Goal: Task Accomplishment & Management: Use online tool/utility

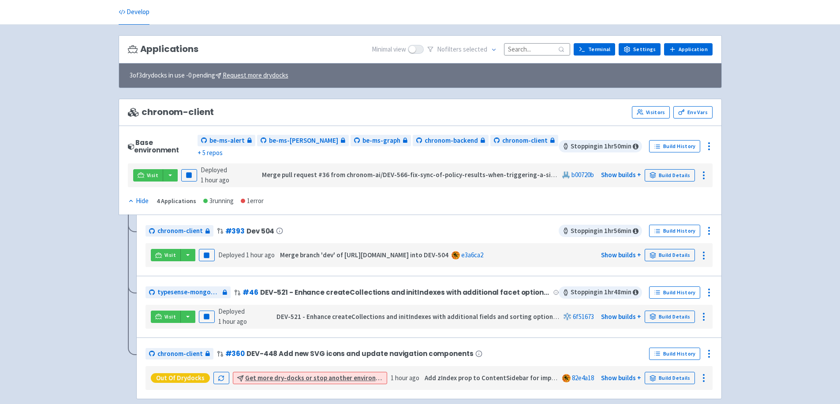
scroll to position [65, 0]
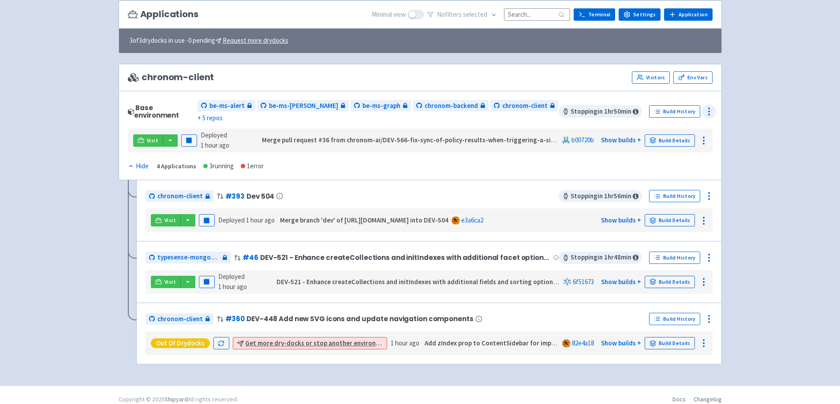
click at [556, 106] on icon at bounding box center [709, 111] width 11 height 11
click at [556, 125] on span "Configure" at bounding box center [685, 131] width 42 height 12
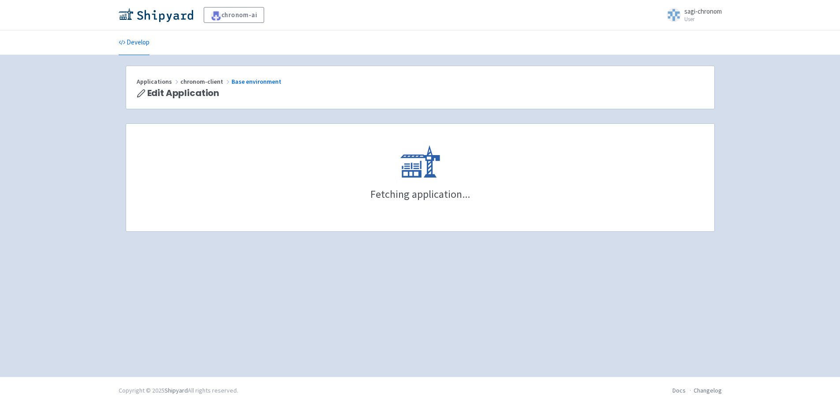
scroll to position [482, 0]
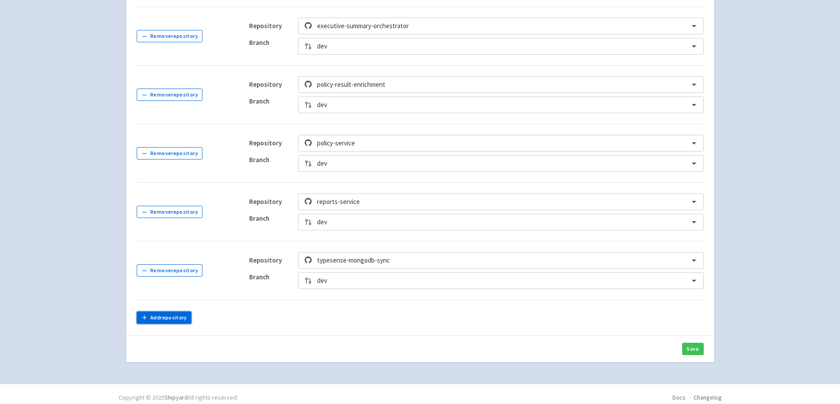
click at [185, 314] on button "Add repository" at bounding box center [164, 318] width 55 height 12
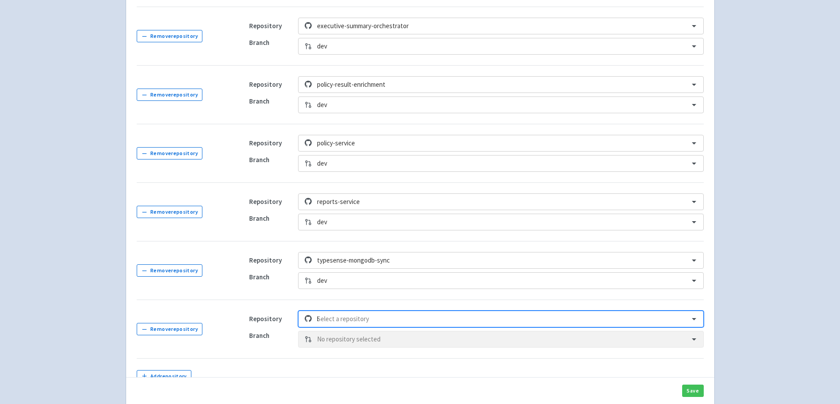
scroll to position [544, 0]
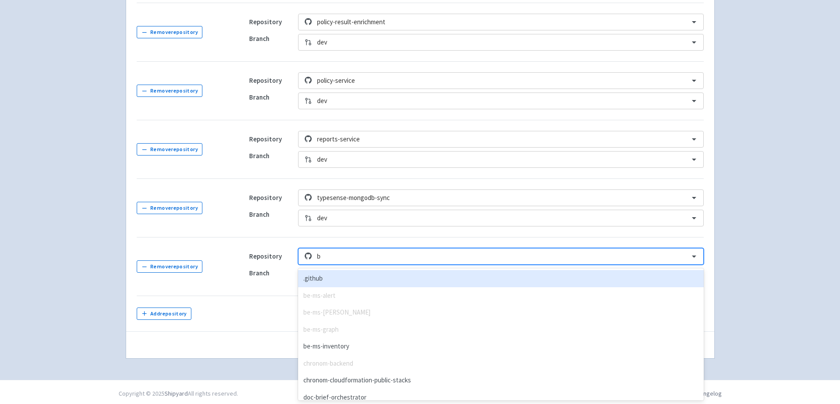
type input "be"
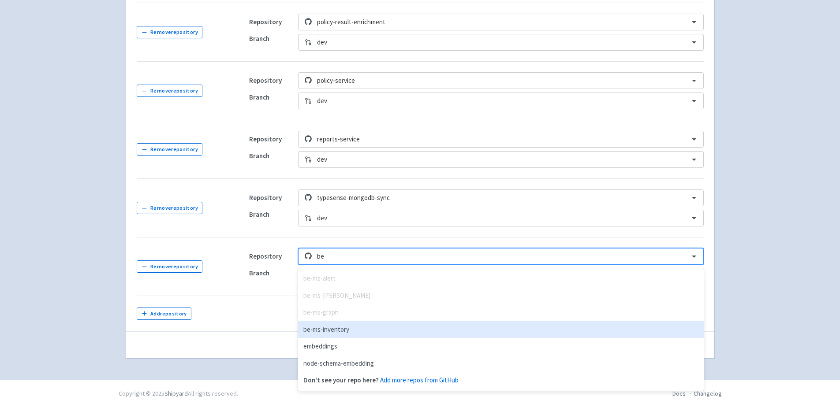
click at [366, 329] on div "be-ms-inventory" at bounding box center [500, 329] width 405 height 17
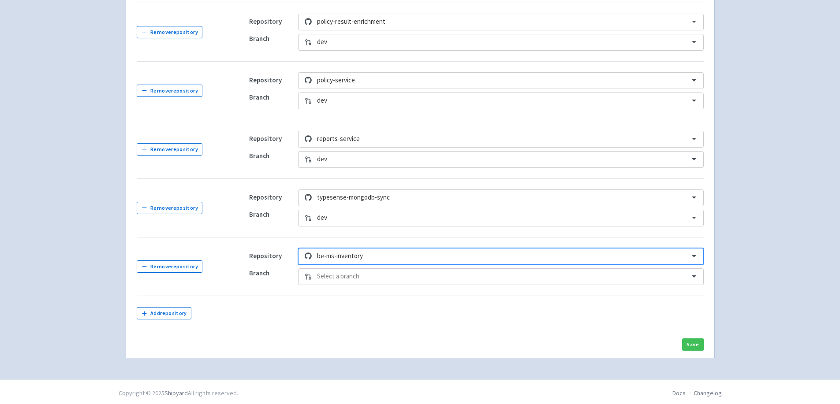
click at [361, 279] on div at bounding box center [500, 277] width 366 height 12
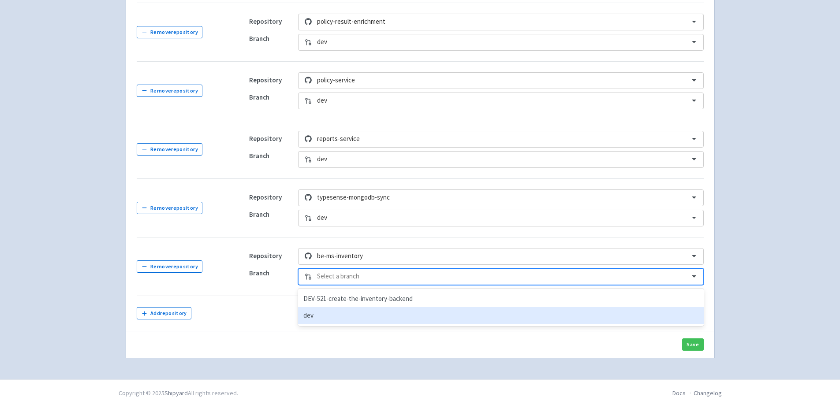
click at [347, 317] on div "dev" at bounding box center [500, 315] width 405 height 17
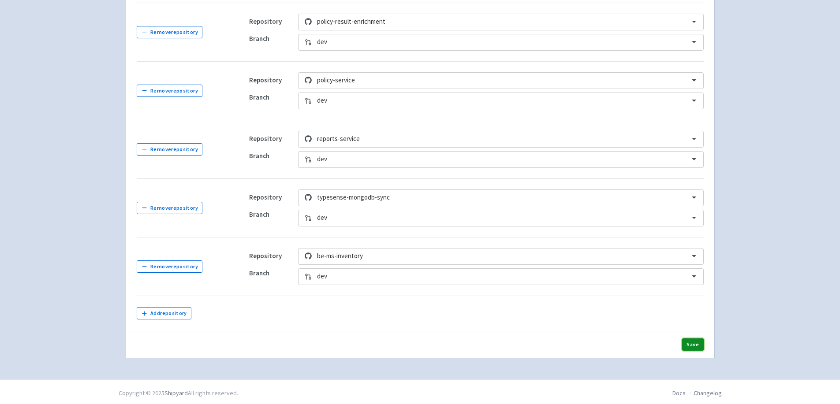
click at [699, 342] on button "Save" at bounding box center [693, 345] width 22 height 12
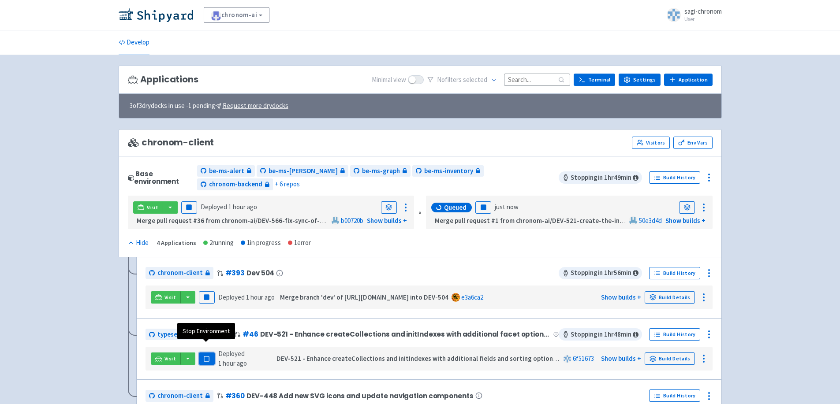
click at [210, 353] on button "Pause" at bounding box center [207, 359] width 16 height 12
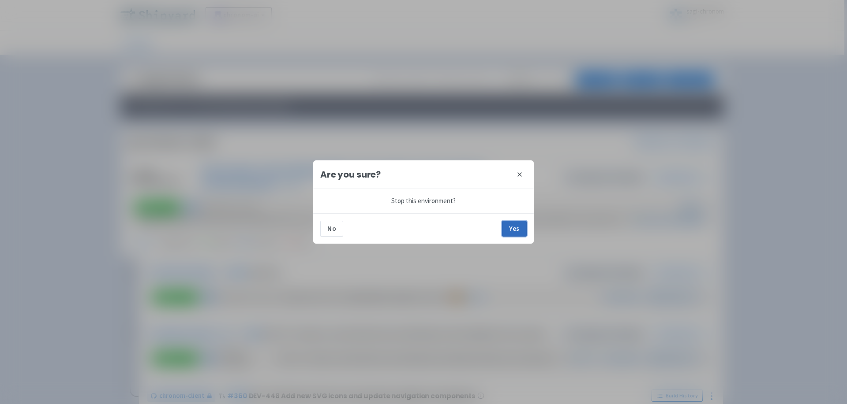
click at [519, 223] on button "Yes" at bounding box center [514, 229] width 25 height 16
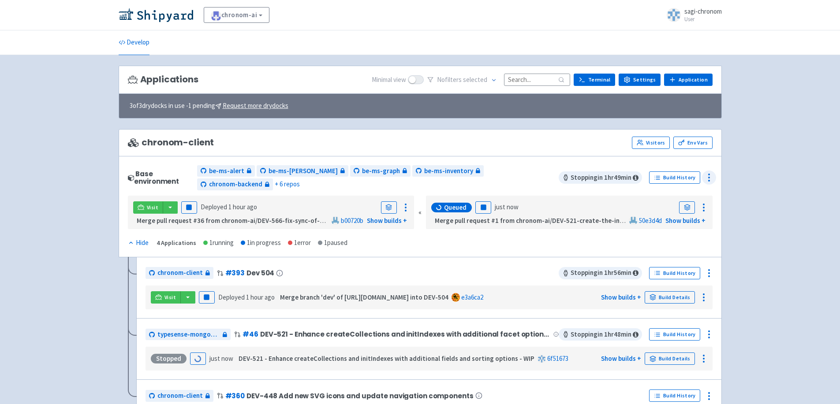
click at [709, 174] on icon at bounding box center [709, 177] width 11 height 11
click at [696, 191] on span "Configure" at bounding box center [685, 197] width 42 height 12
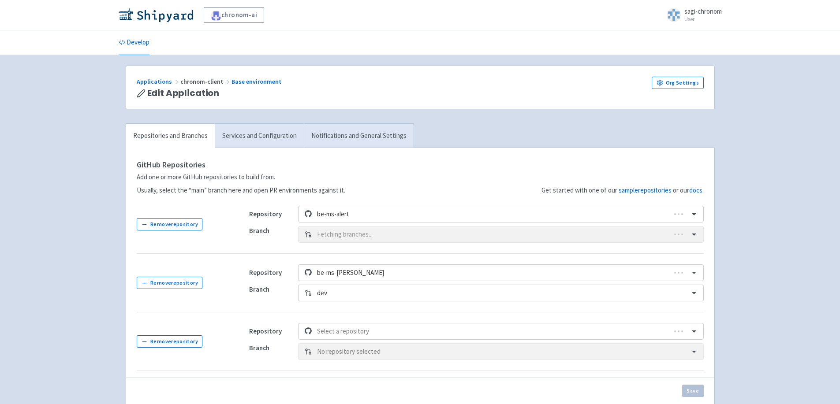
click at [400, 159] on div "Get started with one of our sample repositories or our docs ." at bounding box center [524, 177] width 359 height 37
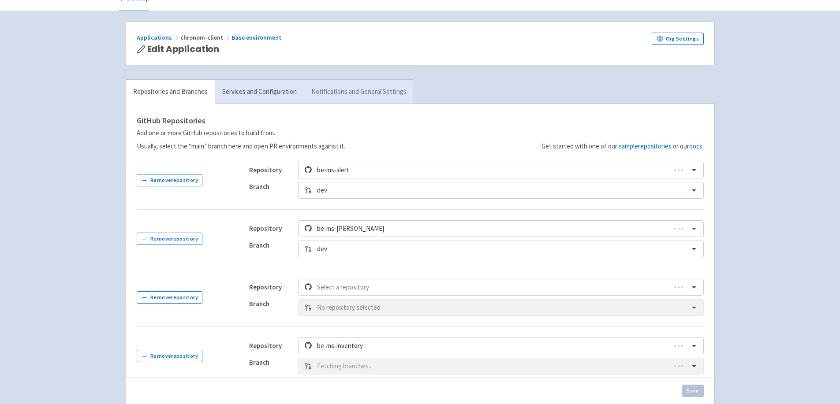
click at [375, 96] on link "Notifications and General Settings" at bounding box center [359, 92] width 110 height 24
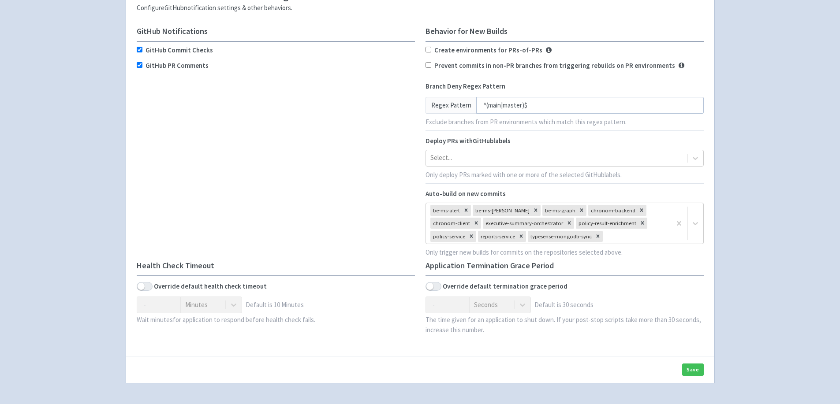
scroll to position [176, 0]
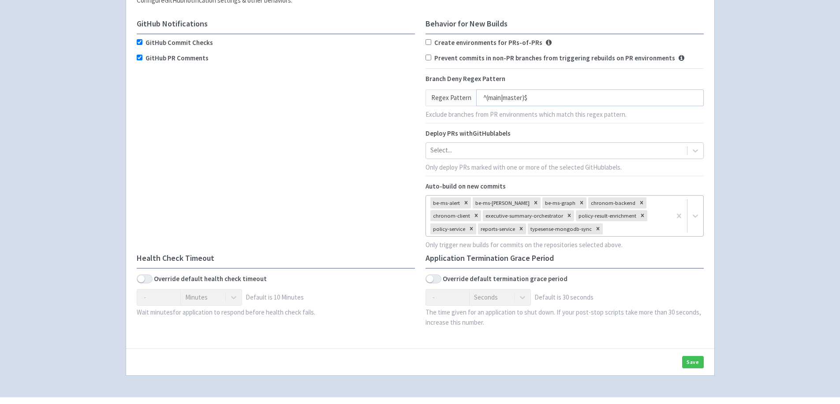
click at [626, 228] on div at bounding box center [636, 229] width 62 height 12
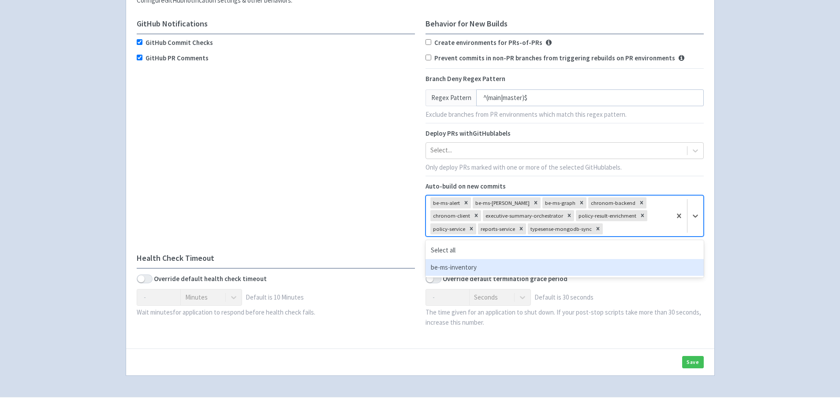
click at [593, 259] on div "be-ms-inventory" at bounding box center [565, 267] width 278 height 17
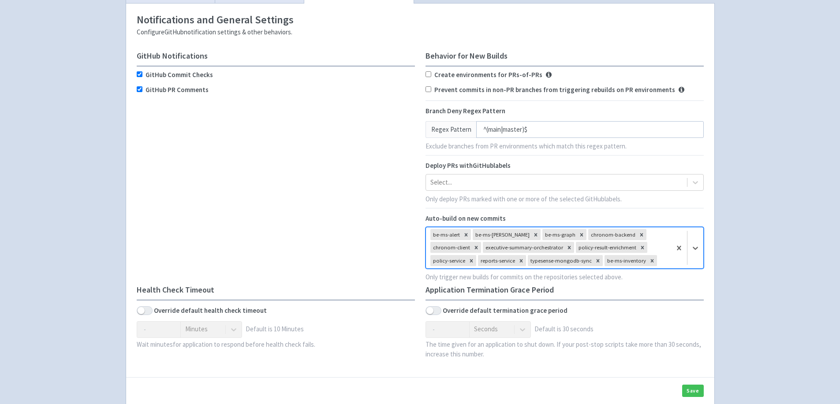
scroll to position [208, 0]
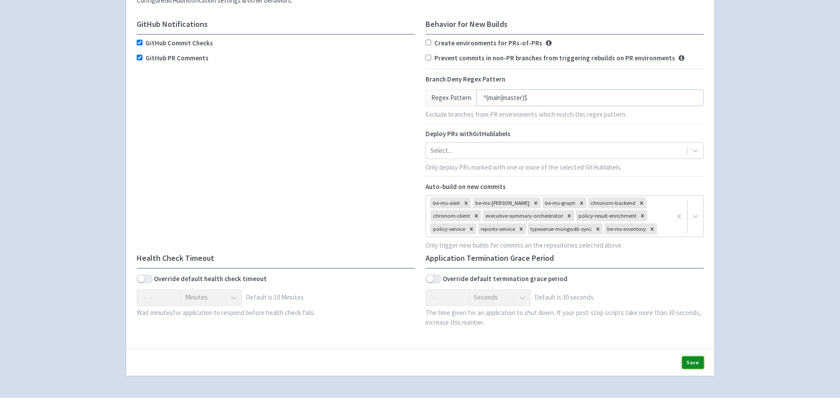
click at [695, 364] on button "Save" at bounding box center [693, 363] width 22 height 12
click at [691, 362] on button "Save" at bounding box center [693, 363] width 22 height 12
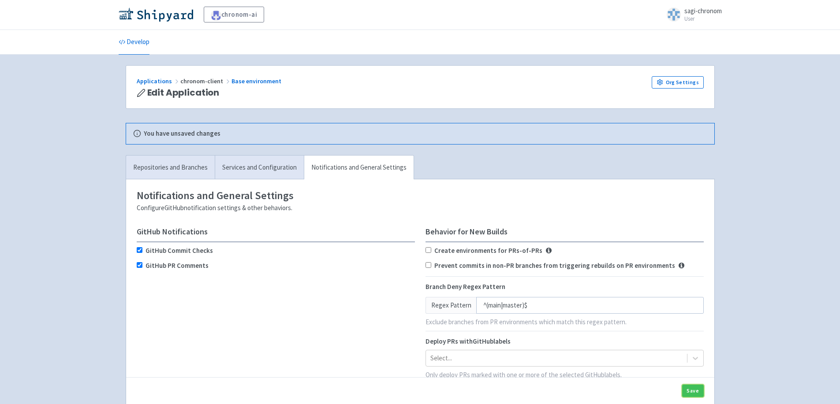
scroll to position [0, 0]
